Goal: Task Accomplishment & Management: Use online tool/utility

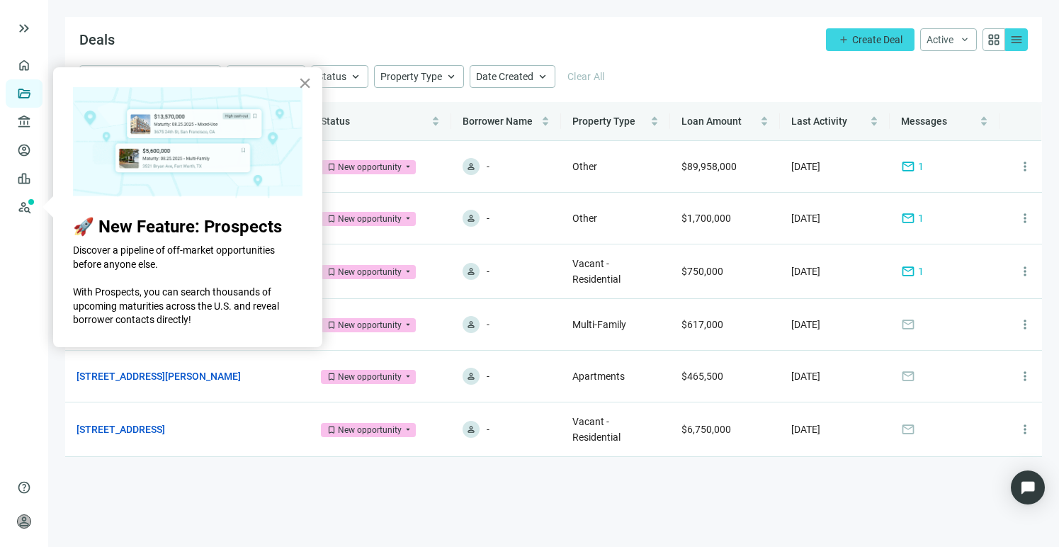
click at [304, 85] on button "×" at bounding box center [304, 83] width 13 height 23
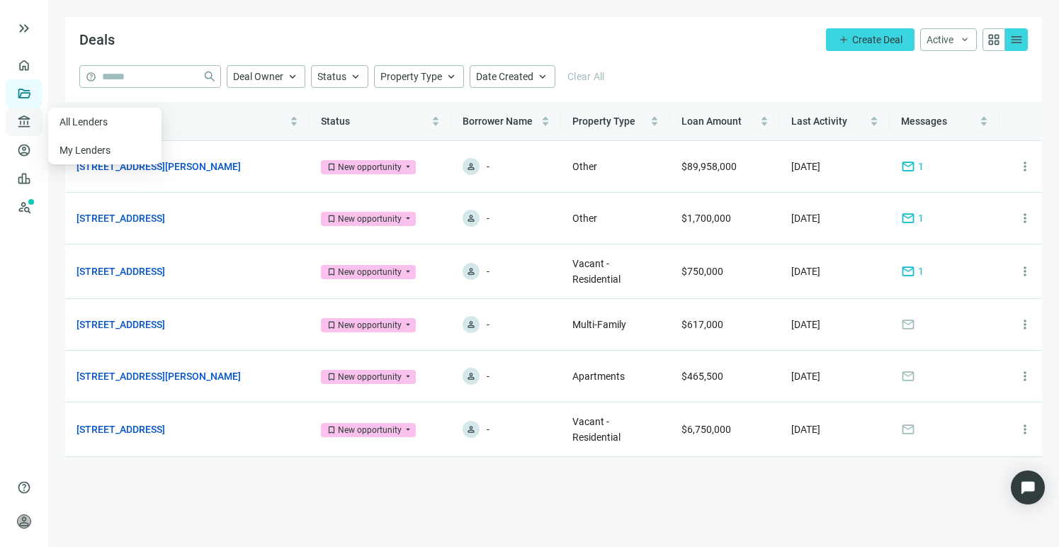
click at [18, 125] on span "account_balance" at bounding box center [22, 122] width 10 height 14
click at [716, 29] on div "Deals add Create Deal Active keyboard_arrow_down grid_view menu" at bounding box center [553, 41] width 977 height 48
click at [863, 38] on span "Create Deal" at bounding box center [877, 39] width 50 height 11
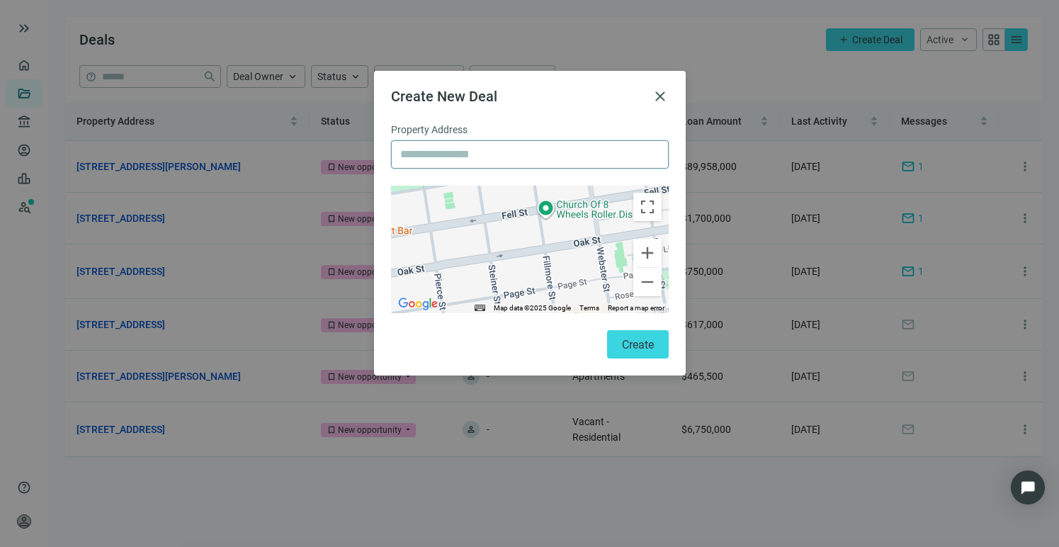
click at [508, 157] on input "text" at bounding box center [529, 154] width 259 height 27
click at [502, 35] on div "Create New Deal close Property Address ← Move left → Move right ↑ Move up ↓ Mov…" at bounding box center [529, 273] width 1059 height 547
click at [30, 124] on div "Create New Deal close Property Address ← Move left → Move right ↑ Move up ↓ Mov…" at bounding box center [529, 273] width 1059 height 547
click at [657, 94] on span "close" at bounding box center [660, 96] width 17 height 17
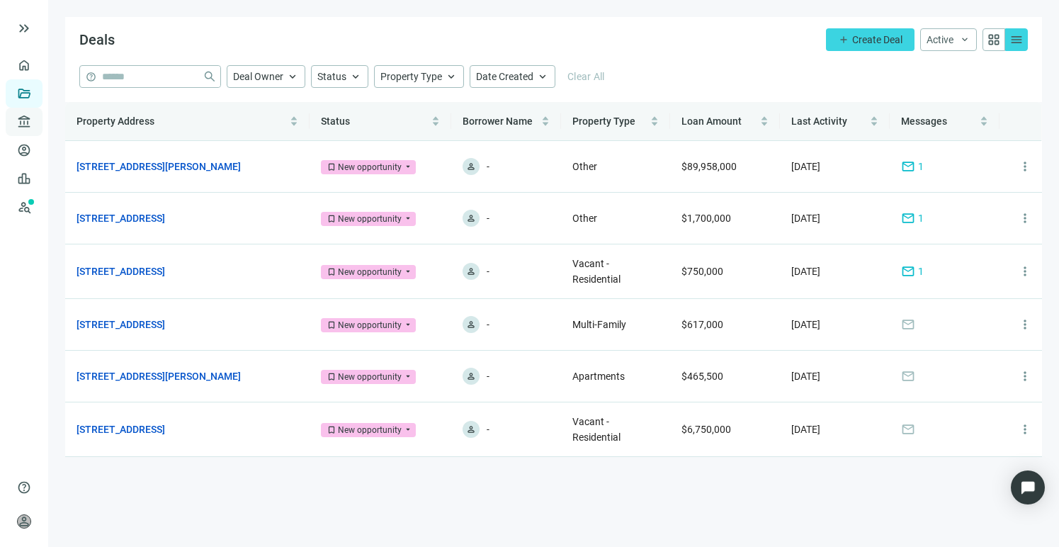
click at [10, 128] on div "account_balance Lenders keyboard_arrow_down" at bounding box center [24, 122] width 37 height 28
click at [73, 125] on link "All Lenders" at bounding box center [85, 121] width 51 height 11
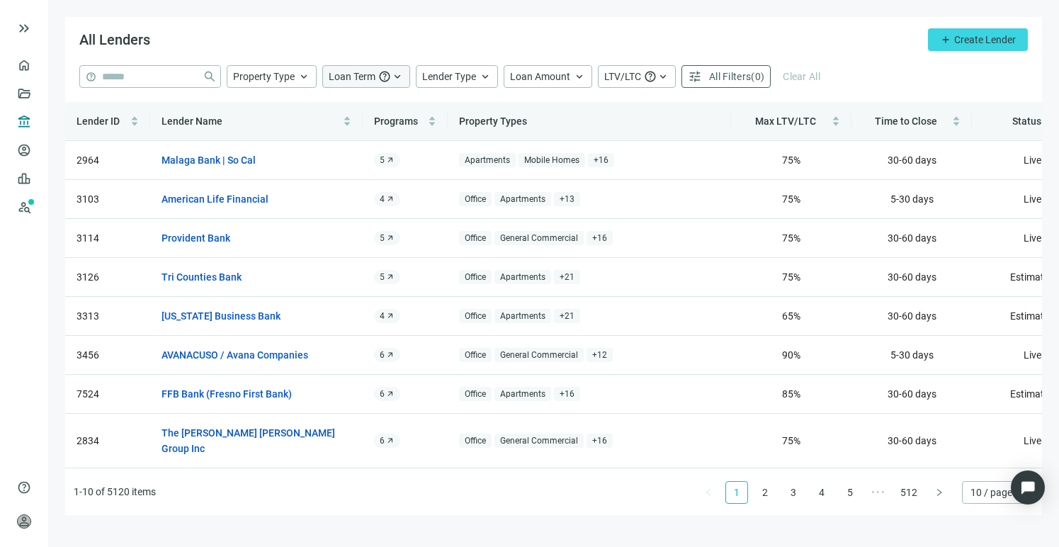
click at [371, 81] on span "Loan Term" at bounding box center [352, 76] width 47 height 11
